Goal: Find specific page/section: Find specific page/section

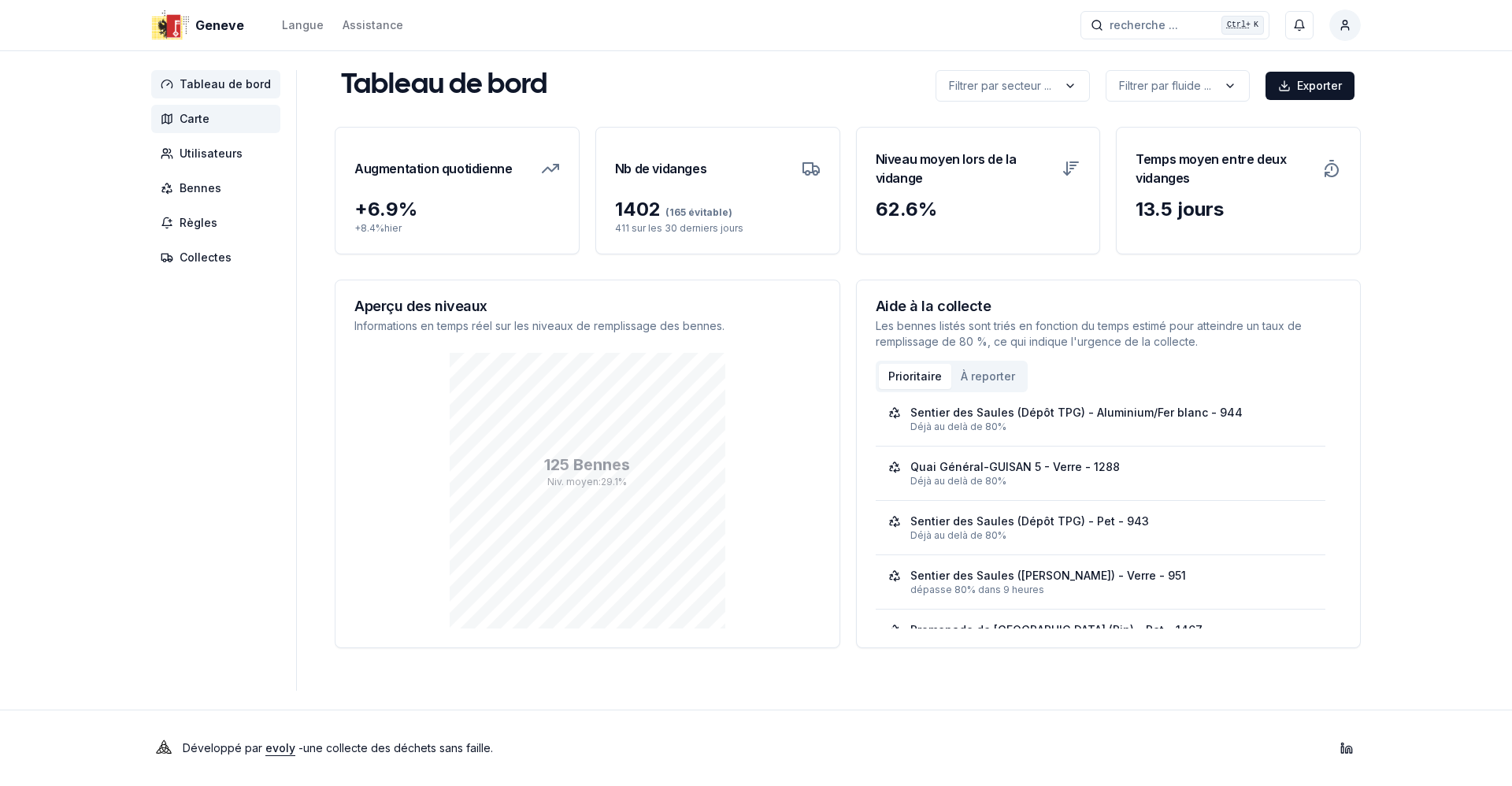
click at [206, 122] on span "Carte" at bounding box center [193, 119] width 30 height 15
click at [396, 208] on div "+ 6.9 %" at bounding box center [457, 210] width 206 height 25
click at [339, 229] on div "+ 6.9 % + 8.4 % [DATE]" at bounding box center [457, 225] width 243 height 56
